Goal: Task Accomplishment & Management: Use online tool/utility

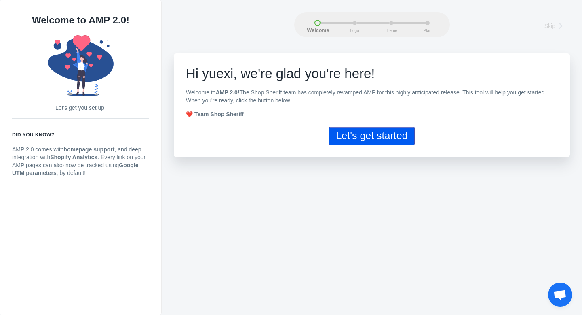
click at [366, 135] on button "Let's get started" at bounding box center [371, 136] width 85 height 18
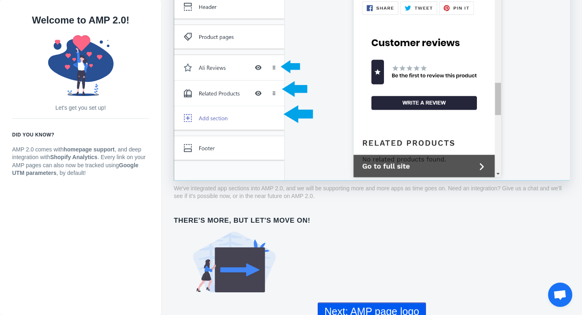
scroll to position [617, 0]
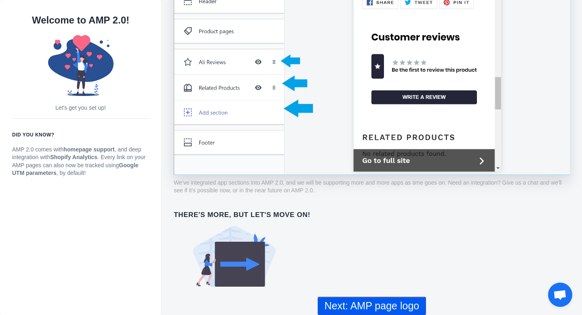
click at [373, 304] on button "Next: AMP page logo" at bounding box center [372, 305] width 108 height 18
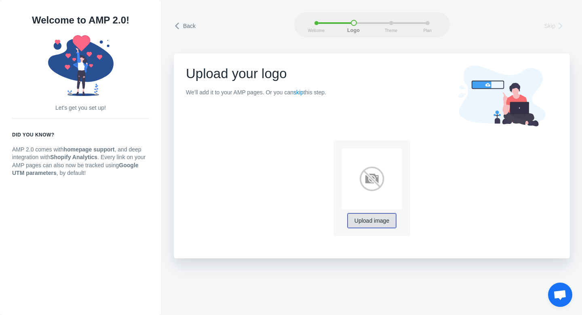
click at [375, 222] on span "Upload image" at bounding box center [372, 221] width 35 height 6
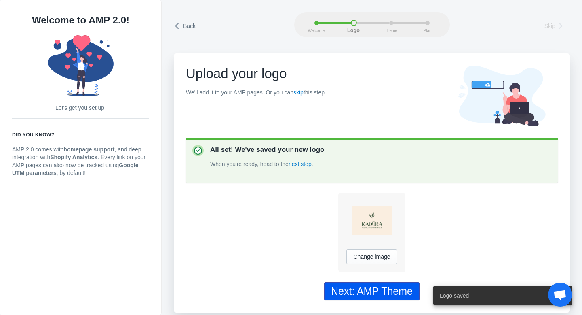
click at [388, 289] on div "Next: AMP Theme" at bounding box center [372, 291] width 82 height 12
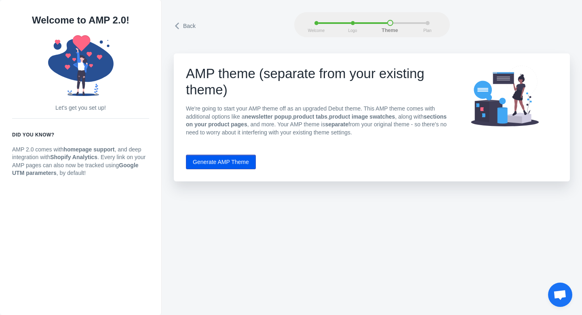
click at [242, 164] on button "Generate AMP Theme" at bounding box center [221, 161] width 70 height 15
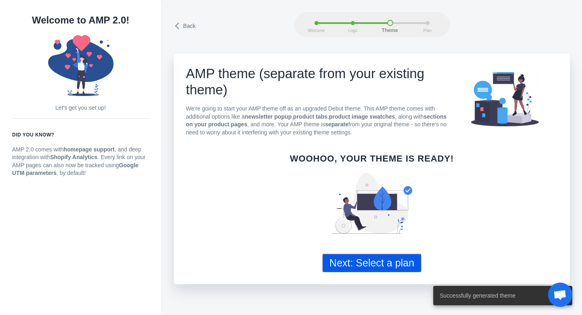
click at [378, 263] on button "Next: Select a plan" at bounding box center [372, 263] width 99 height 18
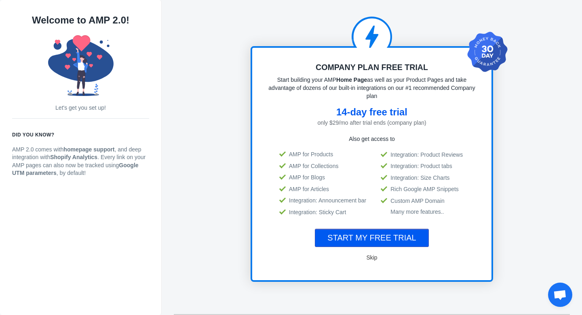
scroll to position [6, 0]
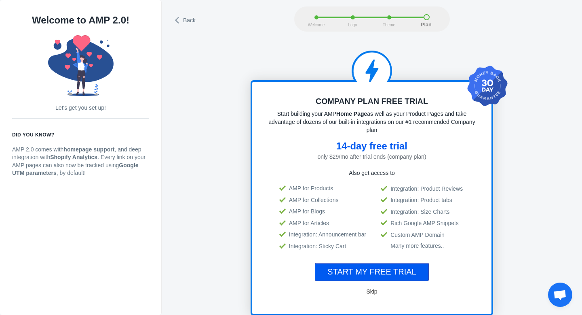
click at [380, 267] on span "START MY FREE TRIAL" at bounding box center [372, 271] width 89 height 9
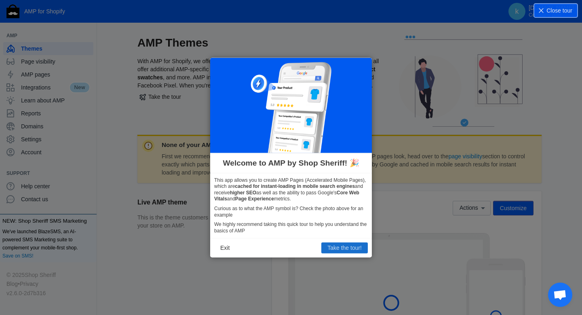
click at [349, 248] on button "Take the tour!" at bounding box center [344, 247] width 46 height 11
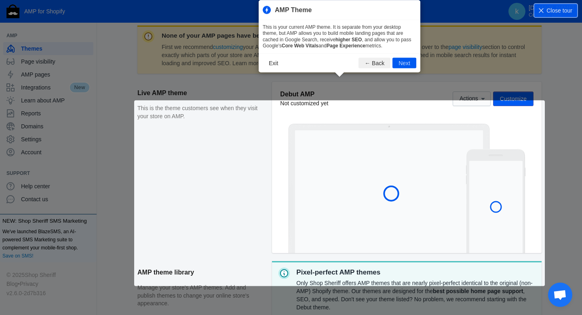
scroll to position [110, 0]
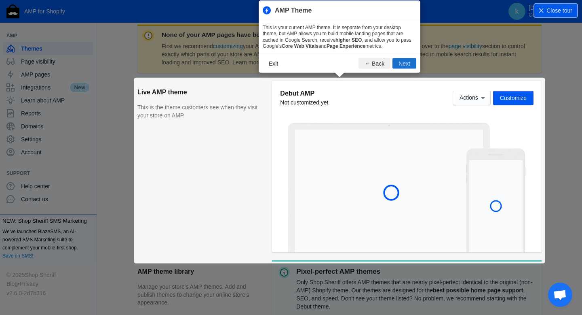
click at [401, 64] on button "Next" at bounding box center [405, 63] width 24 height 11
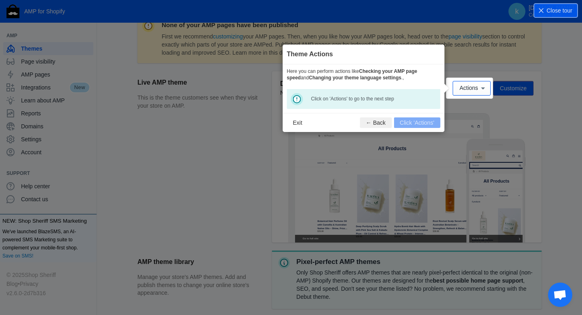
scroll to position [0, 0]
click at [408, 125] on footer "Exit ← Back Click 'Actions'" at bounding box center [364, 122] width 162 height 19
click at [300, 99] on div "Click on 'Actions' to go to the next step" at bounding box center [364, 99] width 154 height 20
click at [472, 84] on button "Actions" at bounding box center [472, 88] width 38 height 15
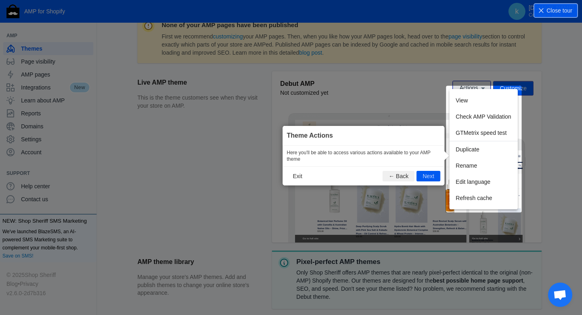
scroll to position [134, 0]
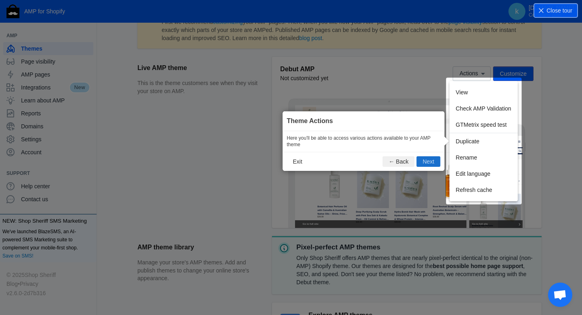
click at [434, 160] on button "Next" at bounding box center [429, 161] width 24 height 11
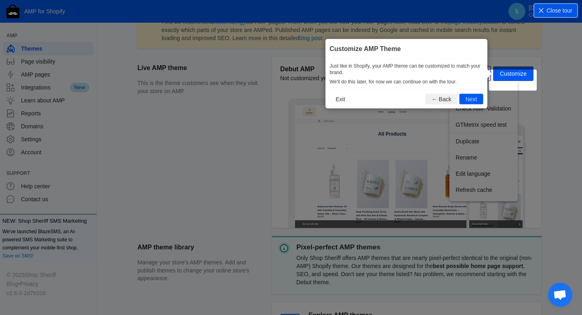
scroll to position [120, 0]
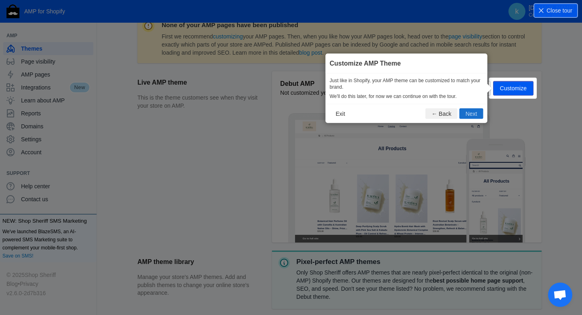
click at [477, 112] on button "Next" at bounding box center [472, 113] width 24 height 11
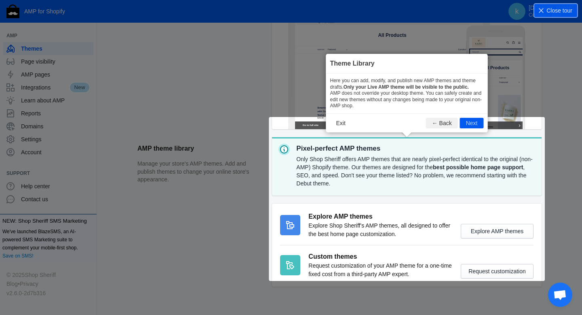
scroll to position [250, 0]
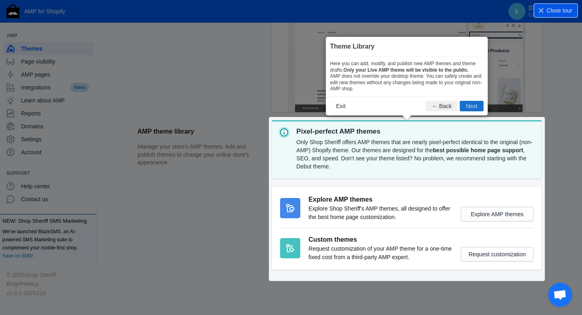
click at [475, 108] on button "Next" at bounding box center [472, 106] width 24 height 11
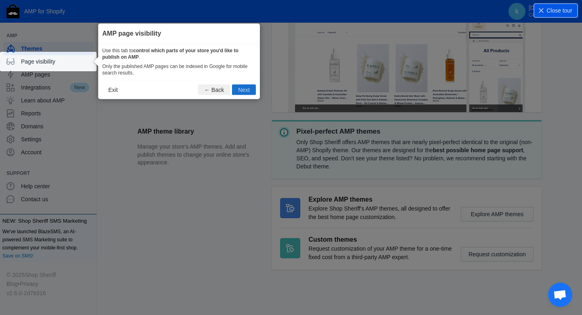
click at [250, 89] on button "Next" at bounding box center [244, 90] width 24 height 11
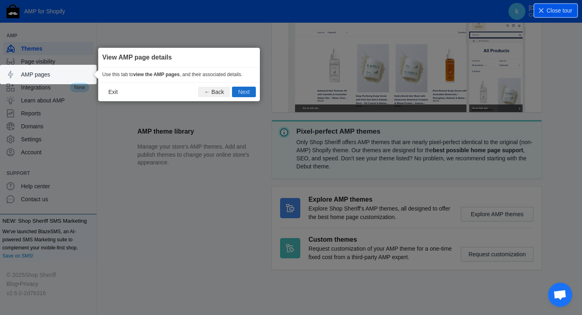
click at [250, 90] on button "Next" at bounding box center [244, 92] width 24 height 11
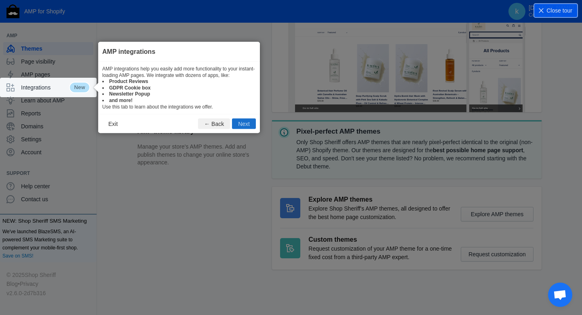
click at [245, 123] on button "Next" at bounding box center [244, 123] width 24 height 11
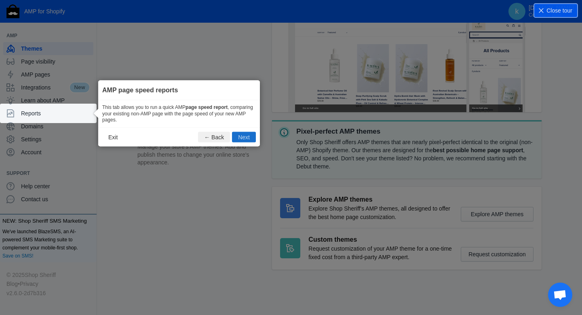
click at [244, 136] on button "Next" at bounding box center [244, 136] width 24 height 11
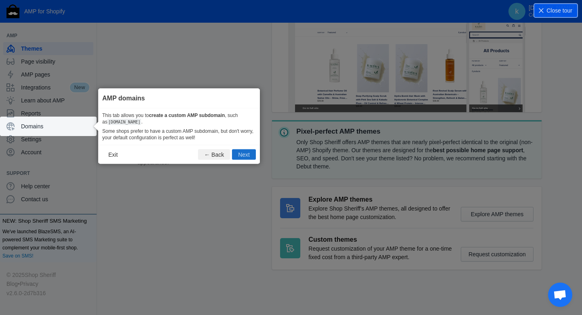
click at [245, 155] on button "Next" at bounding box center [244, 154] width 24 height 11
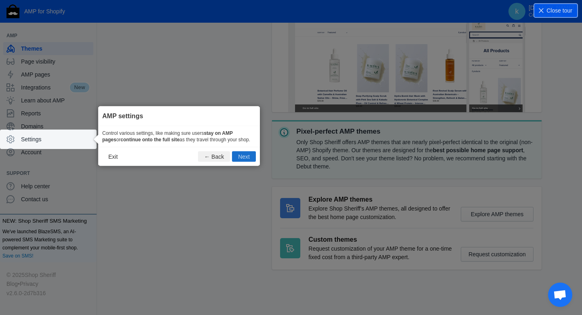
click at [245, 160] on button "Next" at bounding box center [244, 156] width 24 height 11
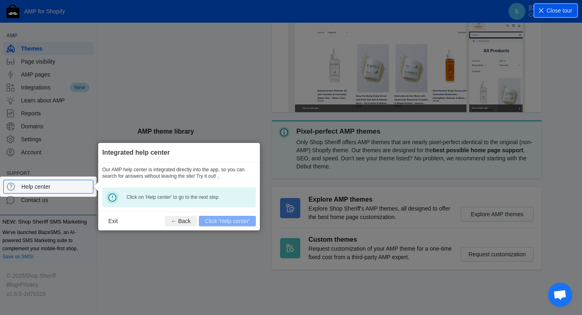
click at [243, 221] on footer "Exit ← Back Click 'Help center'" at bounding box center [179, 220] width 162 height 19
click at [82, 188] on span "Help center" at bounding box center [55, 186] width 68 height 8
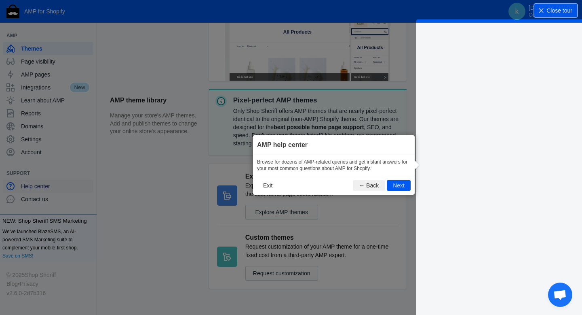
scroll to position [246, 0]
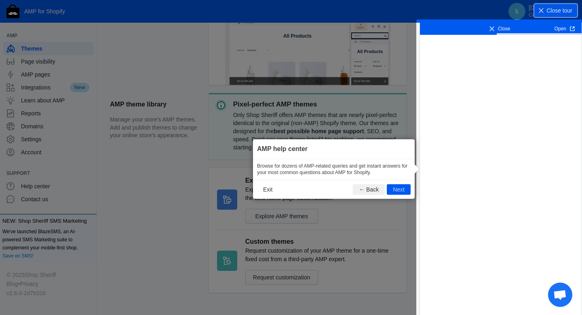
click at [395, 188] on button "Next" at bounding box center [399, 189] width 24 height 11
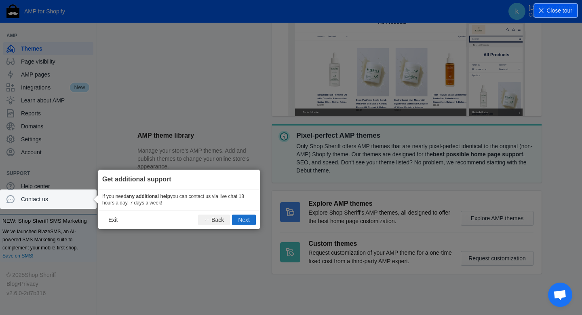
click at [250, 220] on button "Next" at bounding box center [244, 219] width 24 height 11
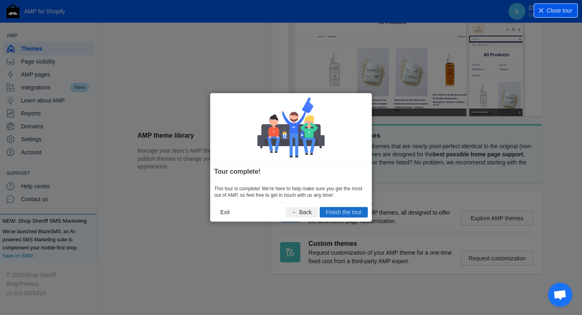
click at [334, 212] on button "Finish the tour" at bounding box center [344, 212] width 48 height 11
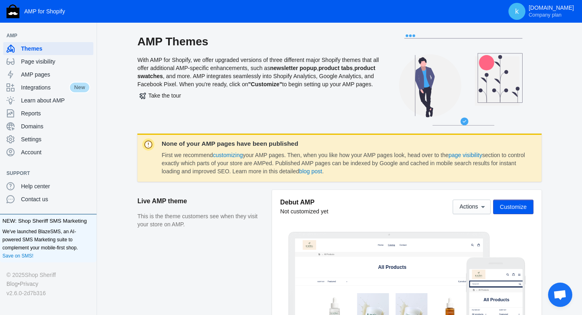
scroll to position [0, 0]
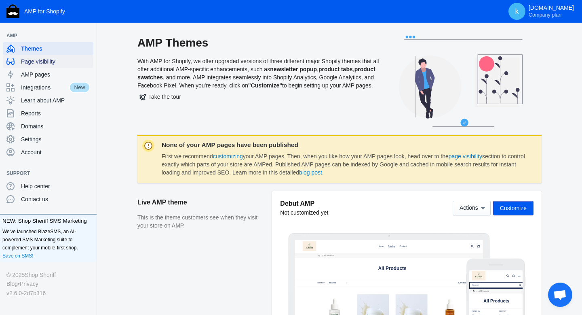
click at [43, 64] on span "Page visibility" at bounding box center [55, 61] width 69 height 8
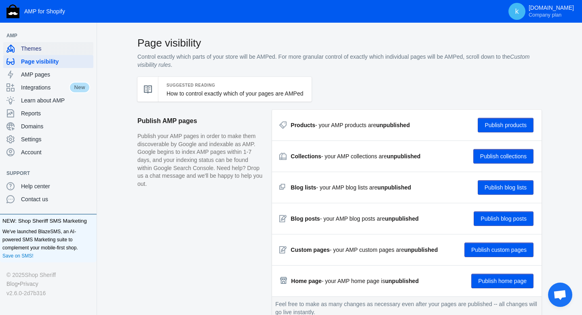
click at [32, 47] on span "Themes" at bounding box center [55, 48] width 69 height 8
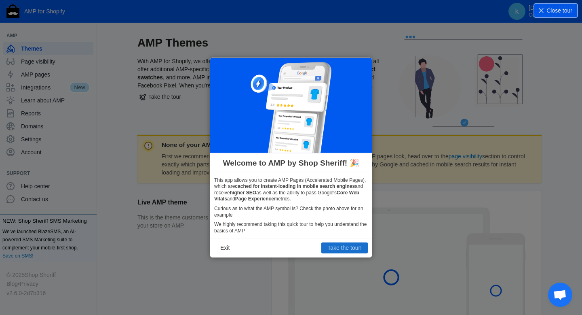
click at [336, 250] on button "Take the tour!" at bounding box center [344, 247] width 46 height 11
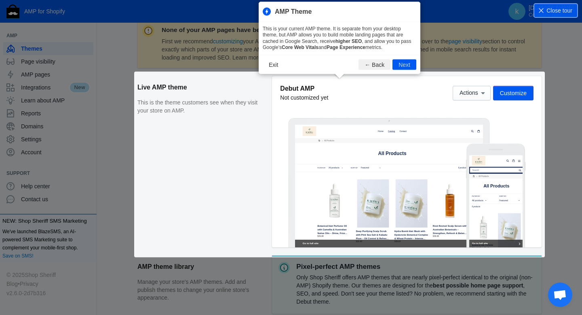
scroll to position [117, 0]
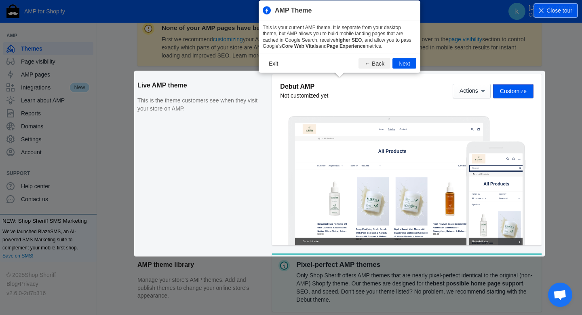
click at [509, 92] on div "None of your AMP pages have been published First we recommend customizing your …" at bounding box center [339, 214] width 404 height 393
click at [402, 65] on button "Next" at bounding box center [405, 63] width 24 height 11
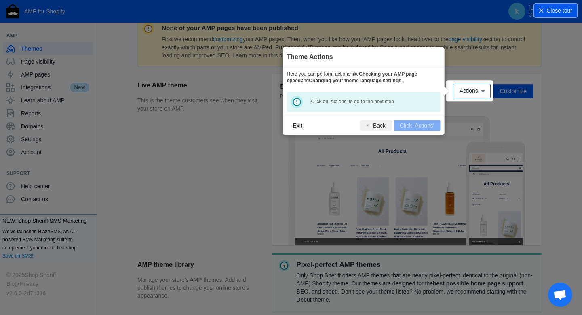
scroll to position [120, 0]
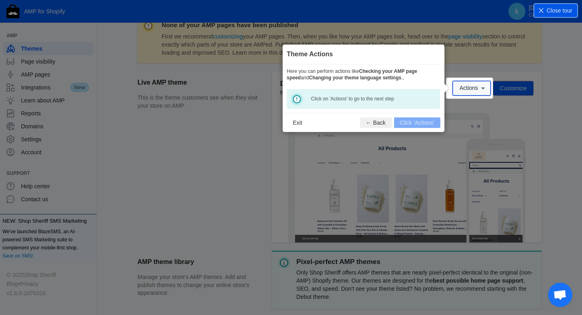
click at [469, 85] on span "Actions" at bounding box center [469, 88] width 19 height 6
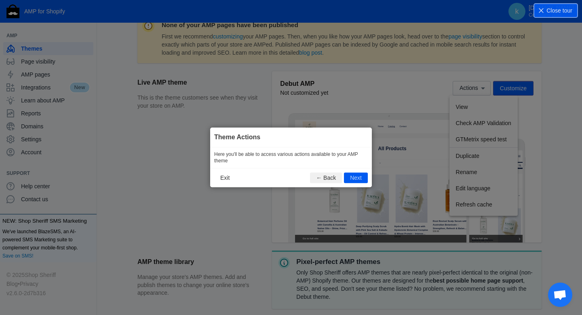
click at [353, 184] on footer "Exit ← Back Next" at bounding box center [291, 177] width 162 height 19
click at [513, 86] on icon at bounding box center [291, 157] width 582 height 315
click at [352, 180] on button "Next" at bounding box center [356, 178] width 24 height 11
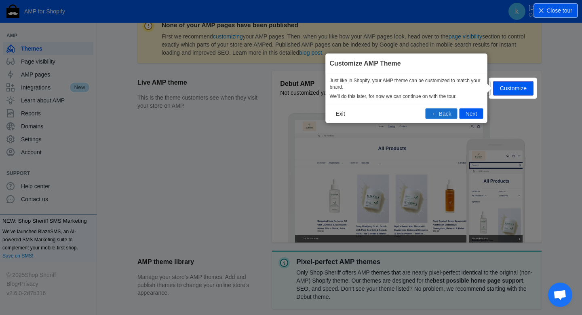
click at [450, 112] on button "← Back" at bounding box center [442, 113] width 32 height 11
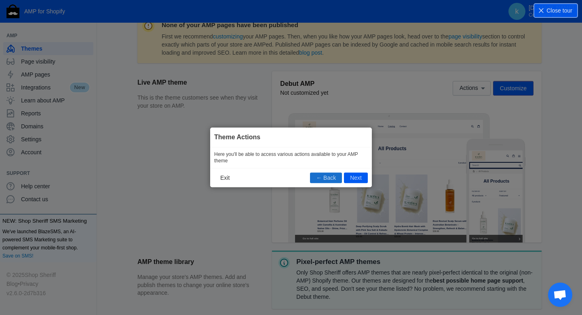
click at [324, 174] on button "← Back" at bounding box center [326, 178] width 32 height 11
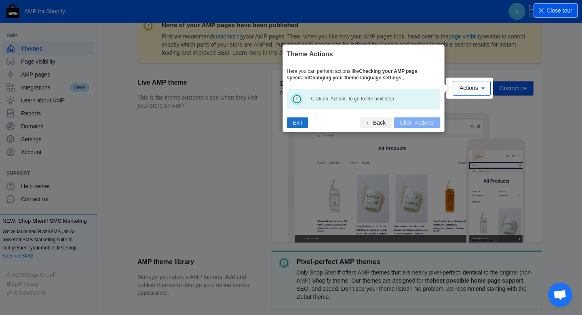
click at [297, 123] on button "Exit" at bounding box center [297, 122] width 21 height 11
